Goal: Transaction & Acquisition: Purchase product/service

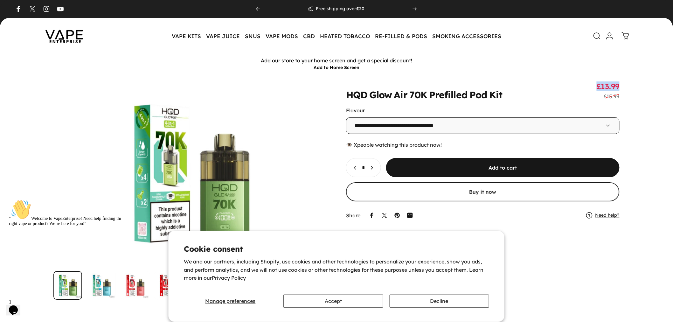
drag, startPoint x: 593, startPoint y: 87, endPoint x: 643, endPoint y: 87, distance: 50.3
click at [644, 87] on div "**********" at bounding box center [336, 190] width 643 height 218
copy span "£13.99"
click at [603, 107] on div "Flavour" at bounding box center [483, 110] width 274 height 6
click at [597, 103] on animate-element "**********" at bounding box center [483, 151] width 274 height 140
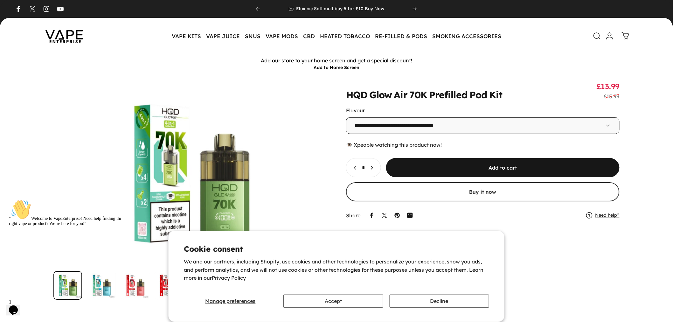
drag, startPoint x: 419, startPoint y: 97, endPoint x: 409, endPoint y: 96, distance: 9.9
click at [423, 98] on animate-element "70K" at bounding box center [419, 95] width 18 height 10
drag, startPoint x: 346, startPoint y: 96, endPoint x: 431, endPoint y: 96, distance: 84.6
click at [431, 96] on split-words "HQD Glow Air 70K Prefilled Pod Kit" at bounding box center [424, 94] width 157 height 9
copy split-words "HQD Glow Air 70K"
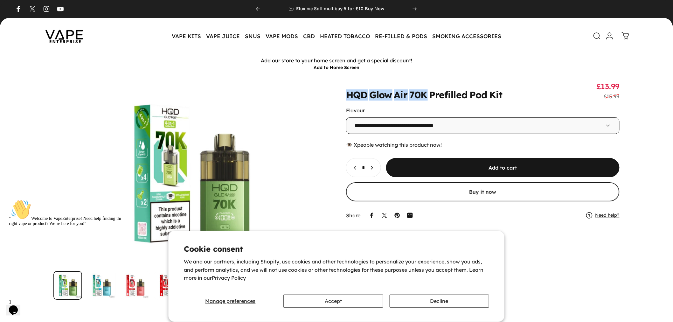
copy split-words "HQD Glow Air 70K"
drag, startPoint x: 596, startPoint y: 88, endPoint x: 622, endPoint y: 100, distance: 28.7
click at [622, 100] on div "**********" at bounding box center [336, 190] width 643 height 218
drag, startPoint x: 626, startPoint y: 99, endPoint x: 630, endPoint y: 96, distance: 5.0
click at [626, 98] on div "**********" at bounding box center [336, 190] width 643 height 218
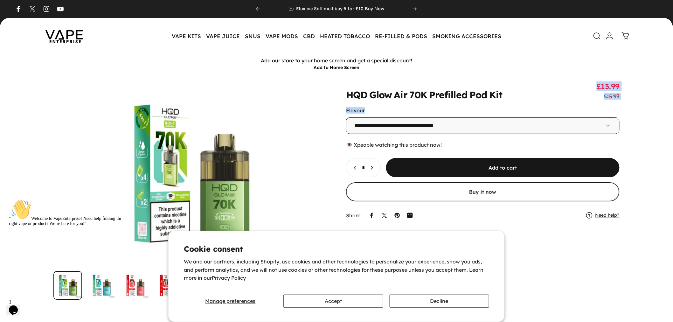
click at [625, 97] on div "**********" at bounding box center [336, 190] width 643 height 218
click at [606, 85] on span "£13.99" at bounding box center [608, 86] width 23 height 10
drag, startPoint x: 600, startPoint y: 86, endPoint x: 615, endPoint y: 83, distance: 14.9
click at [615, 83] on span "£13.99" at bounding box center [608, 86] width 23 height 10
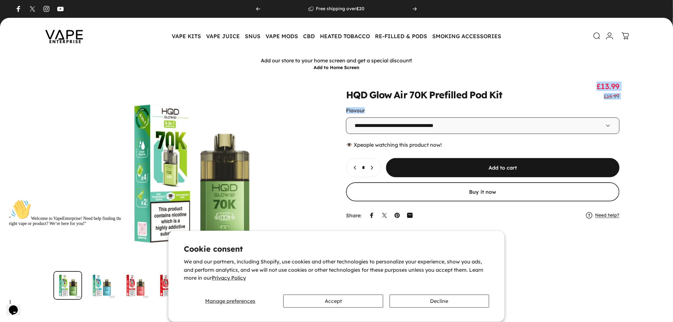
drag, startPoint x: 629, startPoint y: 99, endPoint x: 594, endPoint y: 97, distance: 35.1
click at [594, 97] on div "**********" at bounding box center [336, 190] width 643 height 218
click at [403, 112] on div "Flavour" at bounding box center [483, 110] width 274 height 6
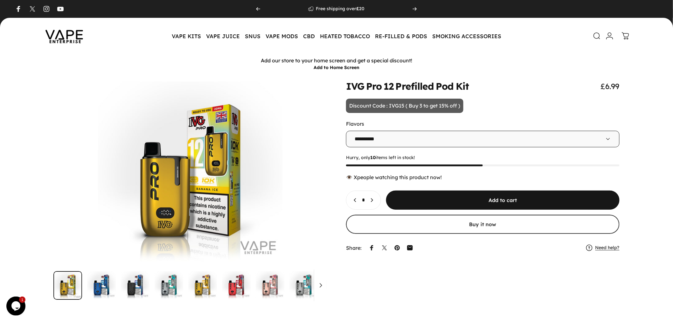
click at [501, 104] on animate-element "**********" at bounding box center [483, 167] width 274 height 173
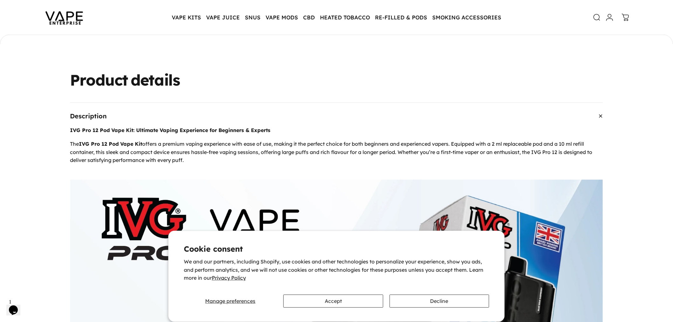
scroll to position [317, 0]
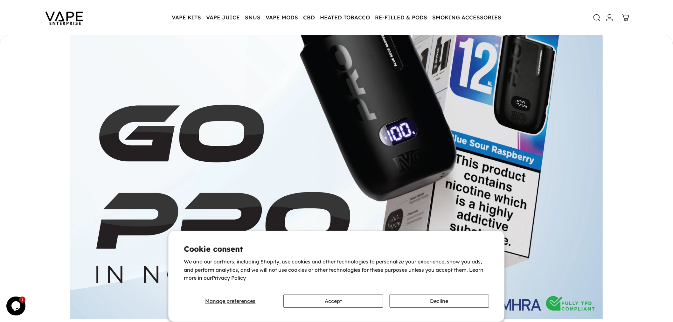
scroll to position [564, 0]
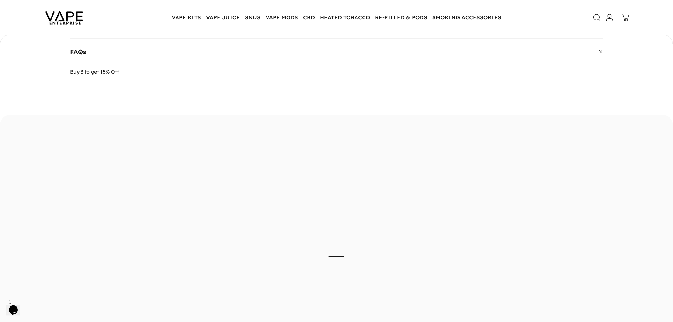
scroll to position [1996, 0]
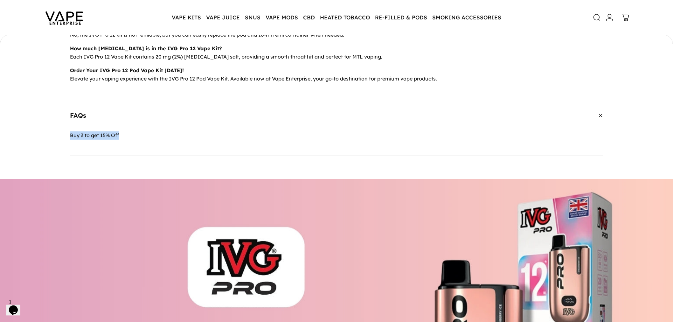
drag, startPoint x: 144, startPoint y: 128, endPoint x: 36, endPoint y: 129, distance: 107.2
click at [129, 143] on div "Buy 3 to get 15% Off" at bounding box center [336, 143] width 533 height 24
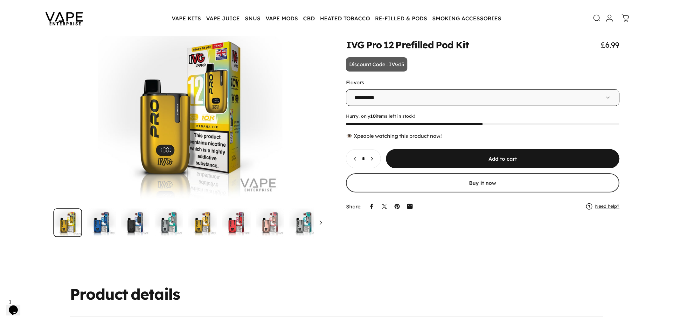
scroll to position [0, 0]
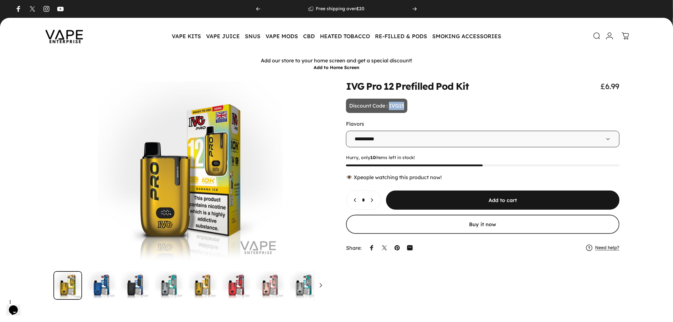
drag, startPoint x: 389, startPoint y: 106, endPoint x: 430, endPoint y: 108, distance: 40.5
click at [430, 108] on animate-element "**********" at bounding box center [483, 167] width 274 height 173
click at [413, 108] on animate-element "**********" at bounding box center [483, 167] width 274 height 173
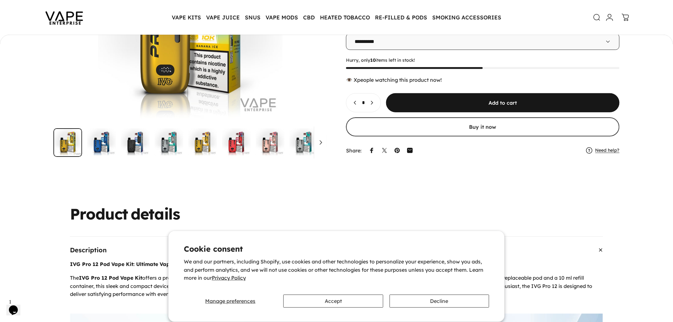
scroll to position [141, 0]
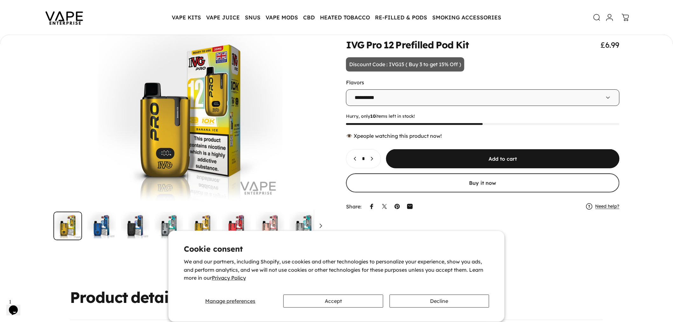
scroll to position [54, 0]
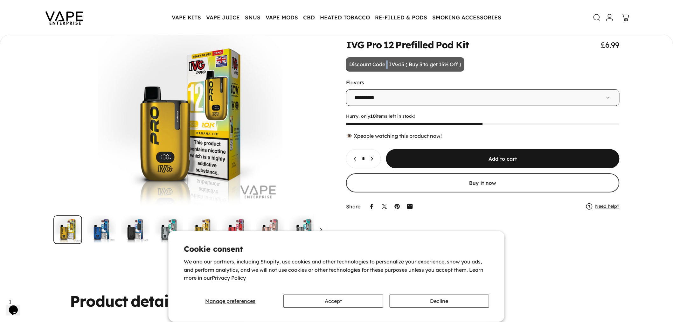
drag, startPoint x: 411, startPoint y: 70, endPoint x: 386, endPoint y: 70, distance: 25.1
click at [386, 70] on p "Discount Code : IVG15 ( Buy 3 to get 15% Off )" at bounding box center [405, 64] width 118 height 15
click at [477, 66] on animate-element "**********" at bounding box center [483, 126] width 274 height 173
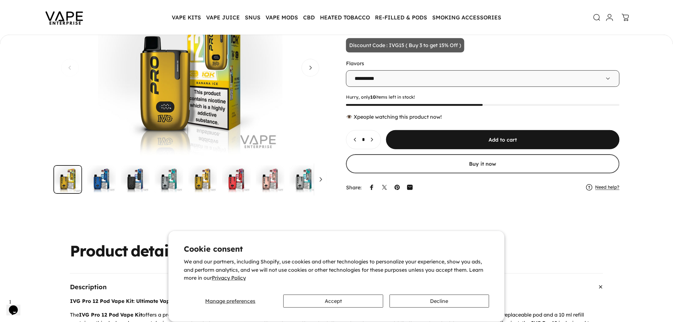
scroll to position [0, 0]
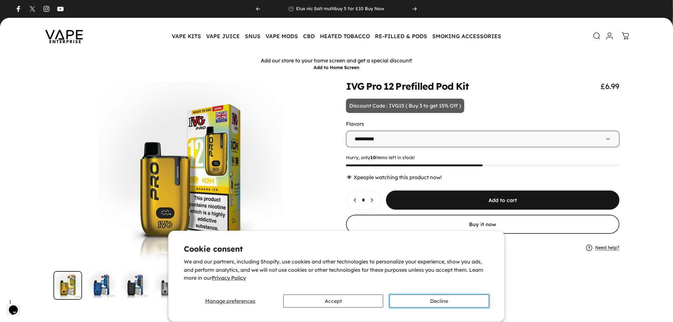
click at [427, 304] on button "Decline" at bounding box center [440, 301] width 100 height 13
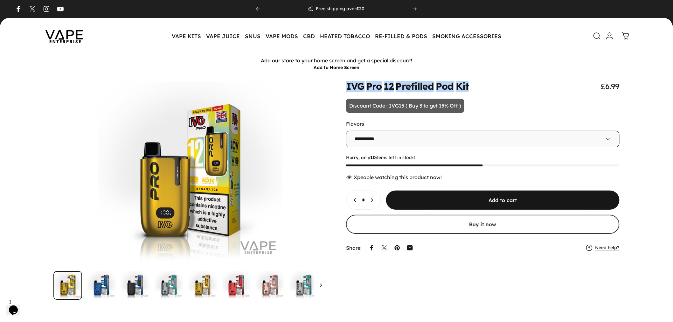
drag, startPoint x: 341, startPoint y: 85, endPoint x: 469, endPoint y: 86, distance: 127.6
click at [469, 86] on div "IVG Pro 12 Prefilled Pod Kit £6.99" at bounding box center [336, 190] width 643 height 218
copy split-words "IVG Pro 12 Prefilled Pod Kit"
click at [547, 89] on div "IVG Pro 12 Prefilled Pod Kit £6.99" at bounding box center [483, 86] width 274 height 10
click at [381, 202] on button "Increase quantity for IVG Pro 12 Prefilled Pod Kit" at bounding box center [373, 200] width 15 height 18
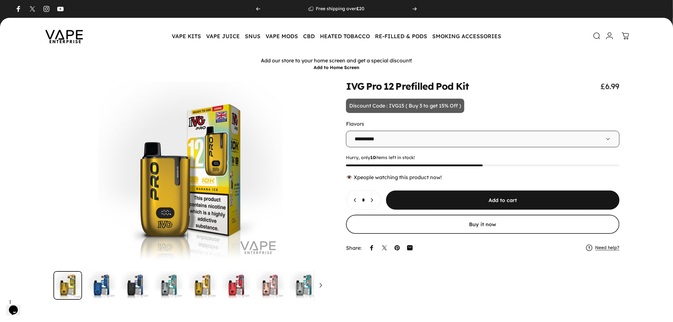
click at [381, 202] on button "Increase quantity for IVG Pro 12 Prefilled Pod Kit" at bounding box center [373, 200] width 15 height 18
type input "*"
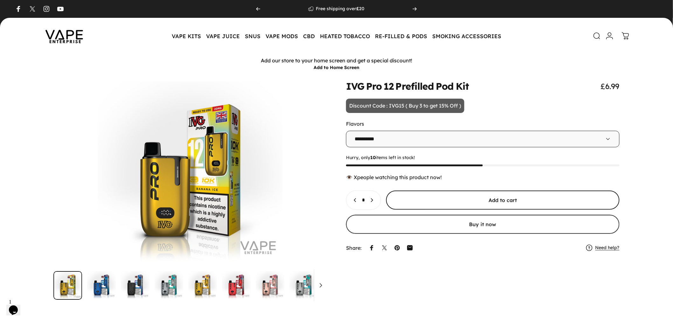
click at [439, 200] on span "submit" at bounding box center [503, 200] width 350 height 38
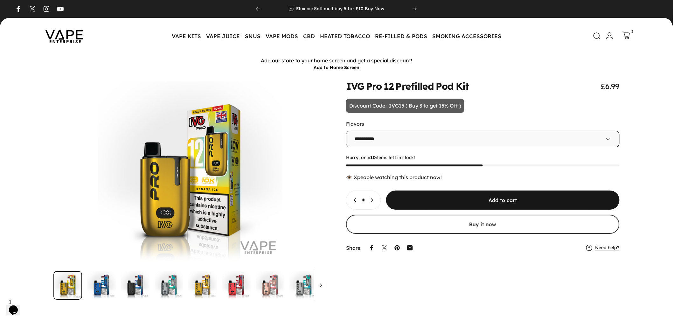
click at [630, 32] on icon at bounding box center [627, 36] width 8 height 8
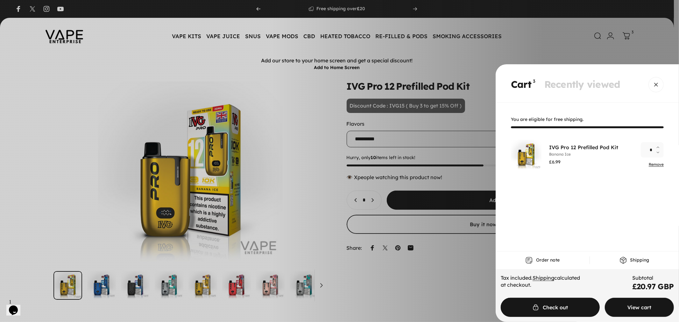
click at [635, 302] on span "Cart" at bounding box center [639, 307] width 104 height 38
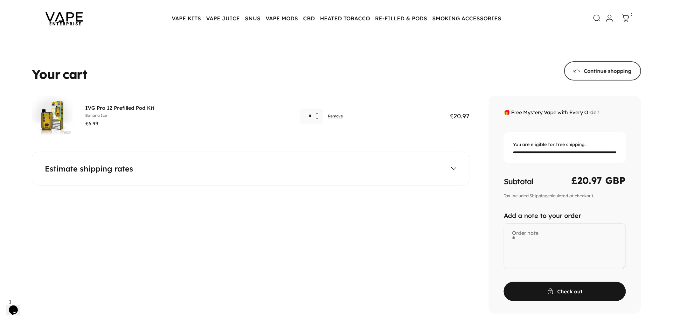
scroll to position [36, 0]
click at [350, 173] on div "**********" at bounding box center [251, 168] width 438 height 34
click at [452, 172] on div "**********" at bounding box center [251, 168] width 438 height 34
click at [450, 165] on summary "Estimate shipping rates" at bounding box center [251, 169] width 412 height 8
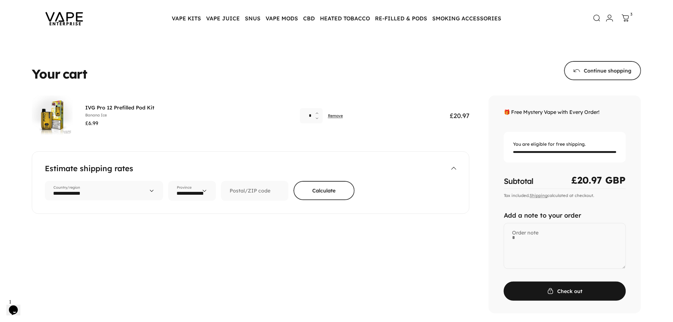
click at [573, 124] on div "🎁 Free Mystery Vape with Every Order! You are eligible for free shipping. Subto…" at bounding box center [565, 204] width 153 height 218
click at [627, 17] on icon at bounding box center [626, 18] width 8 height 8
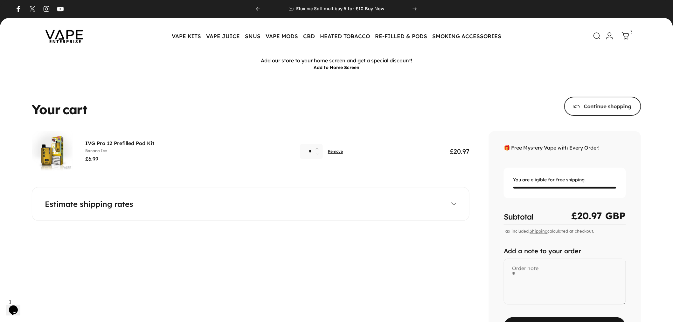
click at [451, 200] on summary "Estimate shipping rates" at bounding box center [251, 204] width 412 height 8
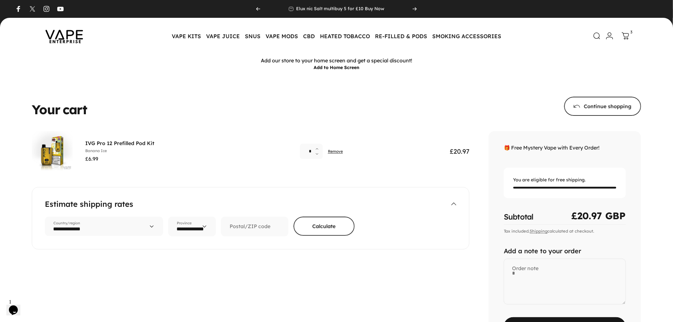
click at [451, 200] on summary "Estimate shipping rates" at bounding box center [251, 204] width 412 height 8
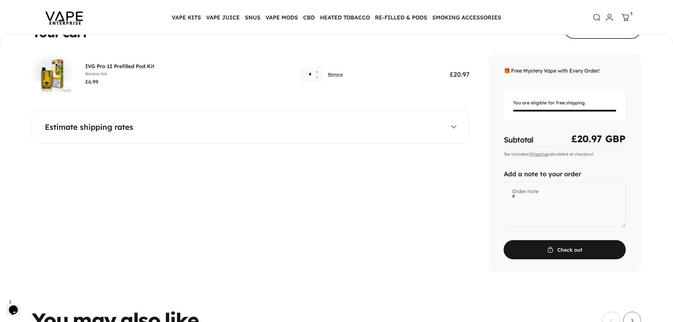
scroll to position [69, 0]
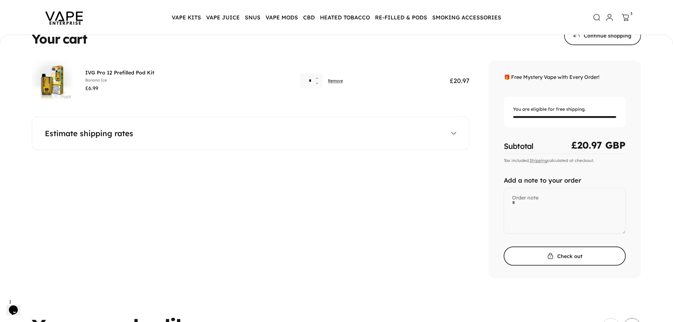
click at [539, 252] on span "submit" at bounding box center [564, 256] width 183 height 38
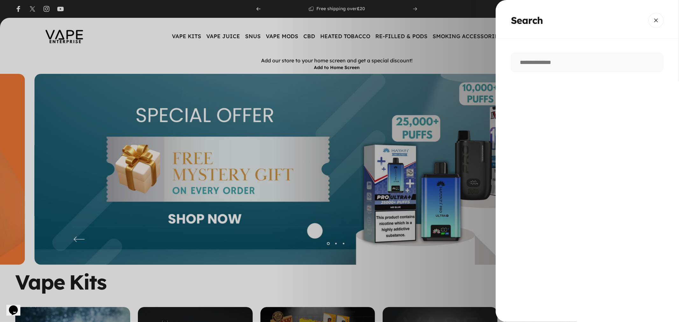
click at [667, 15] on gesture-element "Search" at bounding box center [586, 19] width 183 height 39
click at [652, 20] on button "Close" at bounding box center [655, 20] width 15 height 15
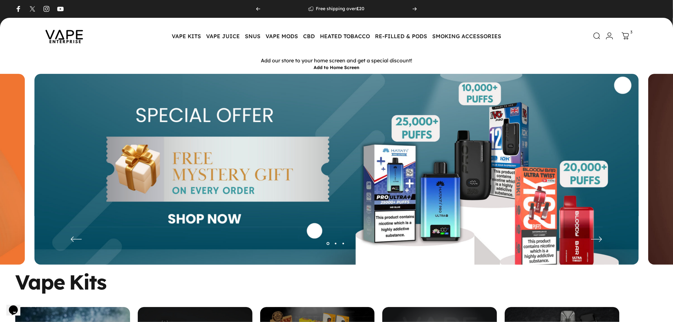
click at [634, 37] on header "Vape Enterprise Vape Enterprise VAPE KITS VAPE KITS DISPOSABLE ALTERNATIVES ADV…" at bounding box center [336, 36] width 673 height 36
click at [628, 38] on icon at bounding box center [626, 36] width 8 height 8
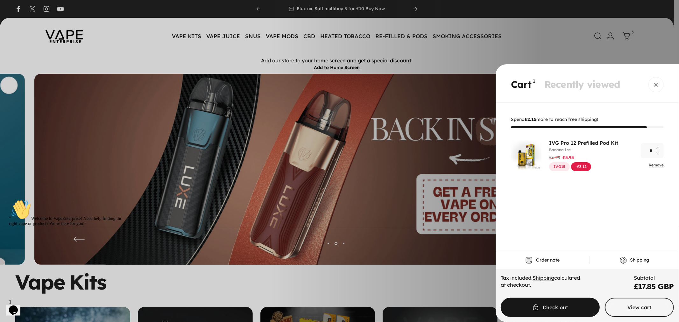
click at [553, 142] on link "IVG Pro 12 Prefilled Pod Kit" at bounding box center [583, 143] width 69 height 6
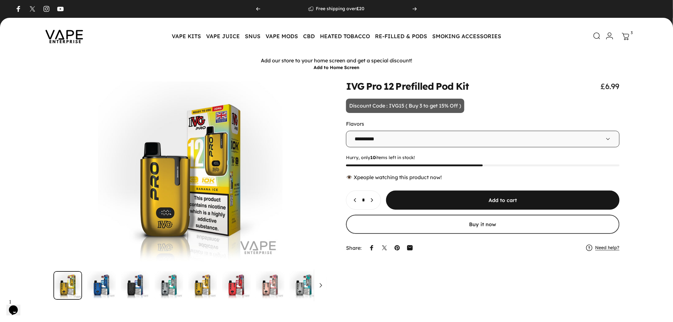
click at [627, 39] on icon at bounding box center [626, 37] width 8 height 8
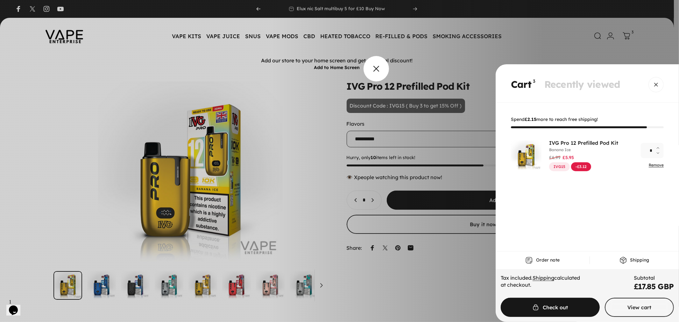
click at [369, 70] on overlay-element "Cart" at bounding box center [339, 161] width 679 height 322
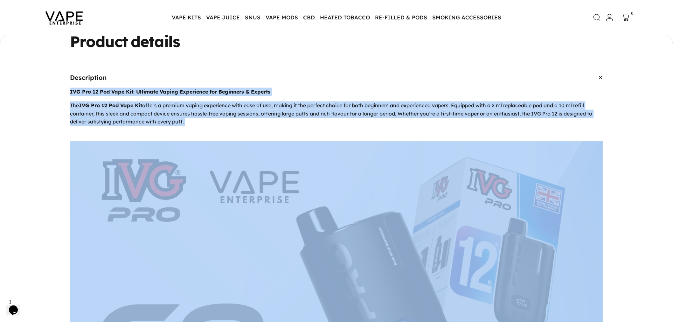
scroll to position [317, 0]
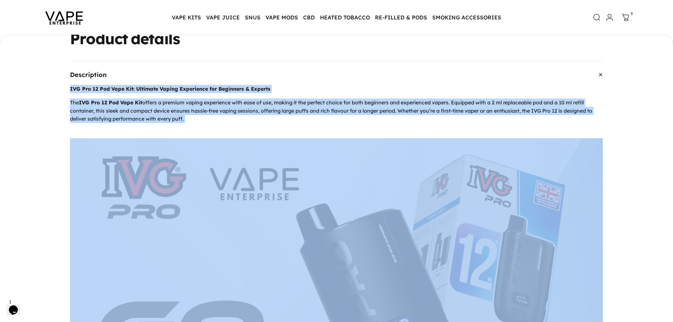
drag, startPoint x: 64, startPoint y: 161, endPoint x: 196, endPoint y: 130, distance: 135.7
copy div "IVG Pro 12 Pod Vape Kit: Ultimate Vaping Experience for Beginners & Experts The…"
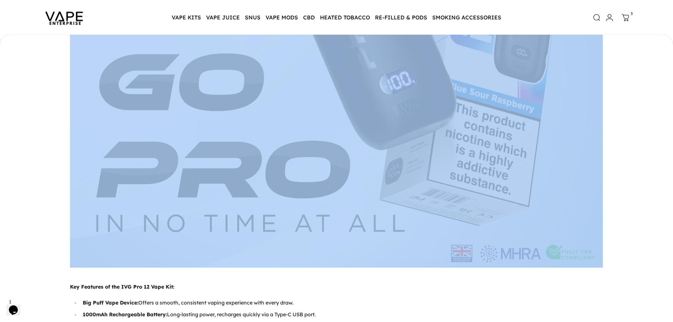
scroll to position [705, 0]
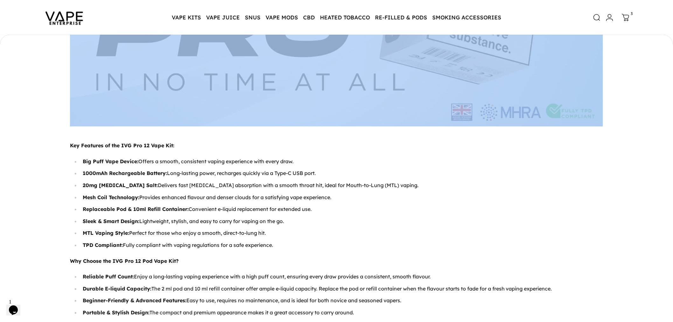
drag, startPoint x: 82, startPoint y: 143, endPoint x: 307, endPoint y: 242, distance: 245.6
copy div "Key Features of the IVG Pro 12 Vape Kit: Big Puff Vape Device: Offers a smooth,…"
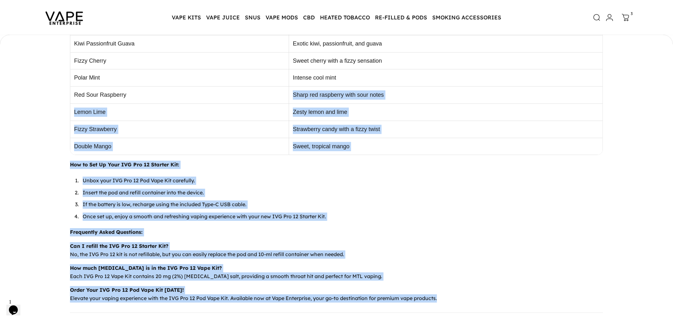
scroll to position [1766, 0]
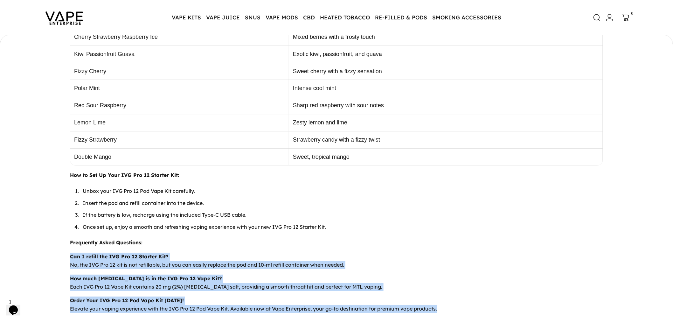
drag, startPoint x: 473, startPoint y: 196, endPoint x: 0, endPoint y: 244, distance: 475.0
copy div "Can I refill the IVG Pro 12 Starter Kit? No, the IVG Pro 12 kit is not refillab…"
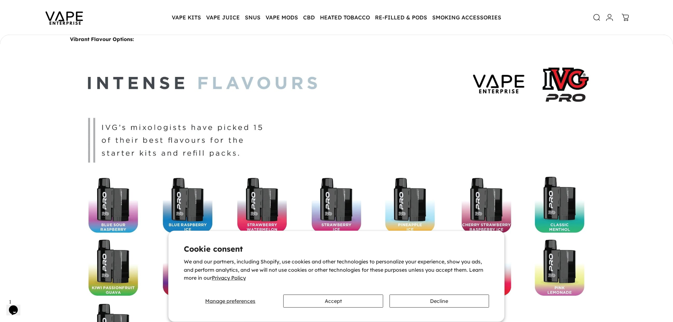
scroll to position [883, 0]
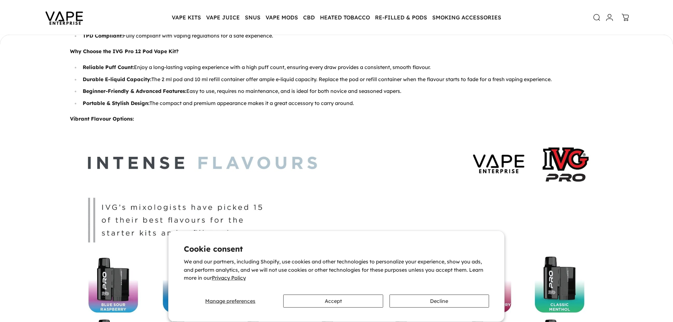
scroll to position [903, 0]
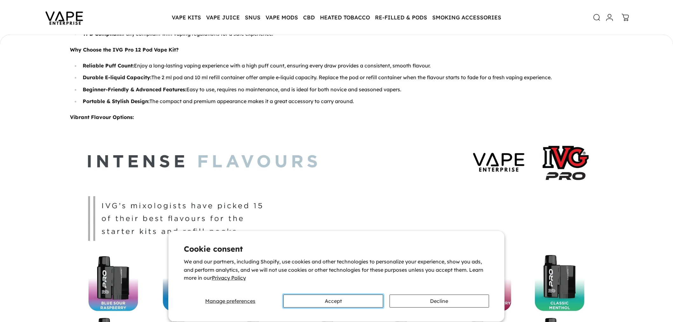
click at [334, 302] on button "Accept" at bounding box center [334, 301] width 100 height 13
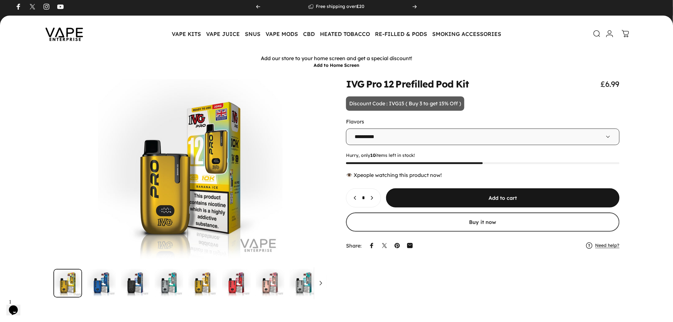
scroll to position [0, 0]
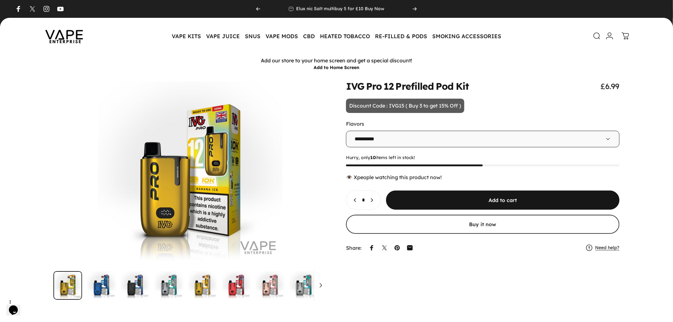
click at [609, 138] on icon at bounding box center [608, 139] width 6 height 6
click at [606, 134] on select "**********" at bounding box center [483, 139] width 274 height 17
click at [624, 114] on div "IVG Pro 12 Prefilled Pod Kit £6.99" at bounding box center [336, 190] width 643 height 218
drag, startPoint x: 598, startPoint y: 88, endPoint x: 648, endPoint y: 90, distance: 49.7
click at [648, 90] on div "IVG Pro 12 Prefilled Pod Kit £6.99" at bounding box center [336, 190] width 643 height 218
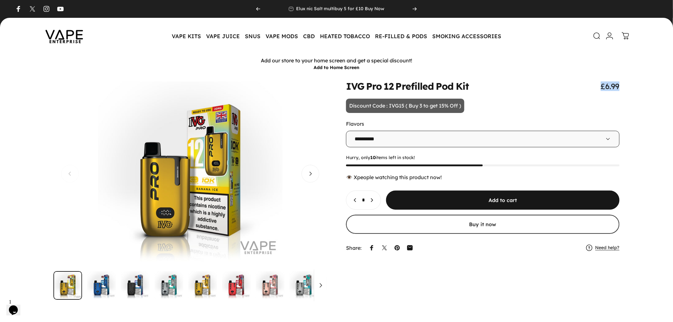
copy span "£6.99"
drag, startPoint x: 344, startPoint y: 84, endPoint x: 489, endPoint y: 83, distance: 144.8
click at [489, 83] on div "IVG Pro 12 Prefilled Pod Kit £6.99" at bounding box center [336, 190] width 643 height 218
copy split-words "IVG Pro 12 Prefilled Pod Kit"
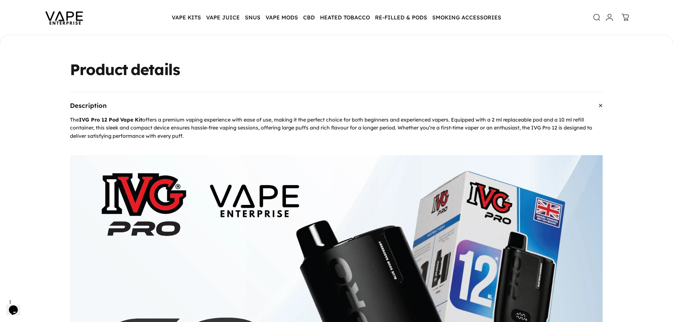
scroll to position [282, 0]
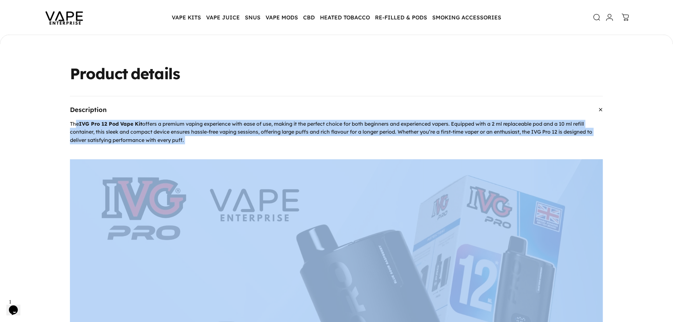
drag, startPoint x: 78, startPoint y: 124, endPoint x: 217, endPoint y: 142, distance: 140.5
click at [217, 142] on p "The IVG Pro 12 Pod Vape Kit offers a premium vaping experience with ease of use…" at bounding box center [336, 132] width 533 height 25
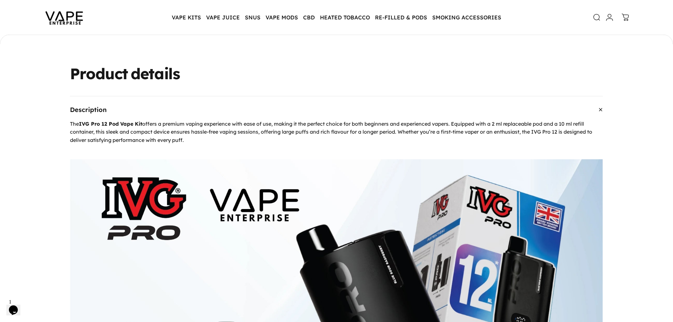
drag, startPoint x: 221, startPoint y: 141, endPoint x: 67, endPoint y: 126, distance: 154.4
copy p "The IVG Pro 12 Pod Vape Kit offers a premium vaping experience with ease of use…"
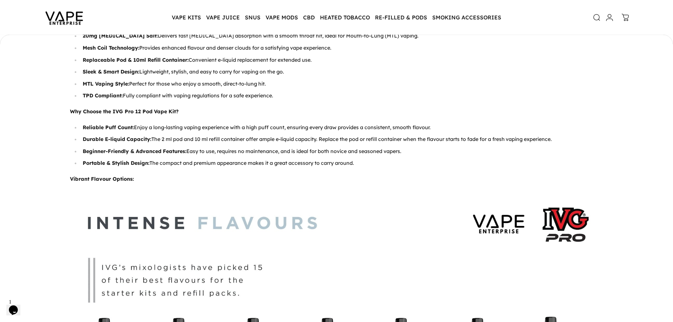
scroll to position [741, 0]
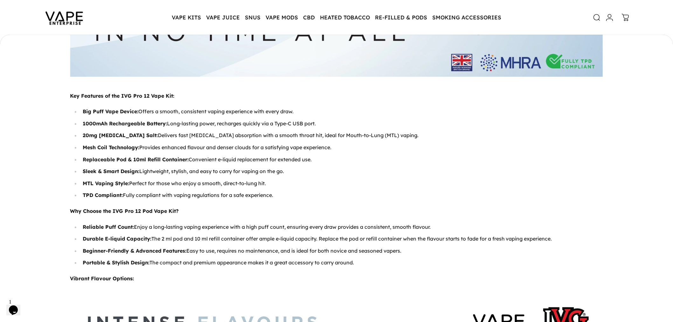
drag, startPoint x: 68, startPoint y: 88, endPoint x: 429, endPoint y: 261, distance: 399.8
copy div "Key Features of the IVG Pro 12 Vape Kit: Big Puff Vape Device: Offers a smooth,…"
